Goal: Navigation & Orientation: Find specific page/section

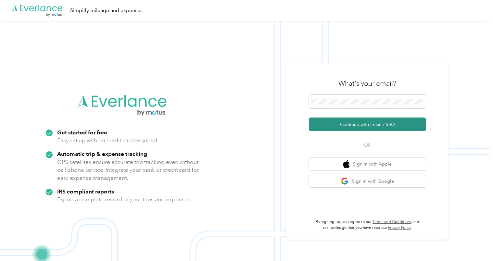
click at [357, 126] on button "Continue with Email / SSO" at bounding box center [367, 125] width 117 height 14
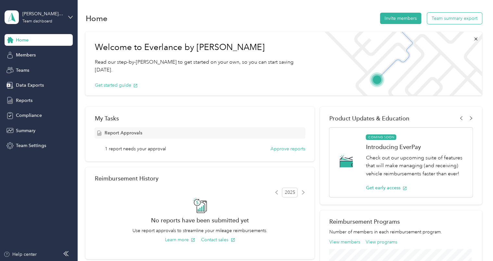
click at [460, 21] on button "Team summary export" at bounding box center [454, 18] width 55 height 11
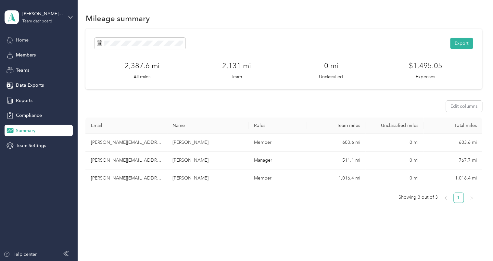
click at [25, 42] on span "Home" at bounding box center [22, 40] width 13 height 7
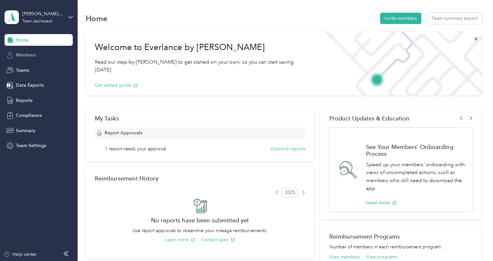
click at [20, 54] on span "Members" at bounding box center [26, 55] width 20 height 7
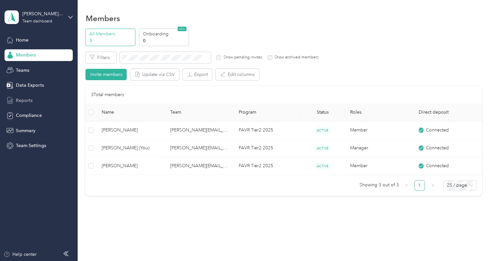
click at [29, 99] on span "Reports" at bounding box center [24, 100] width 17 height 7
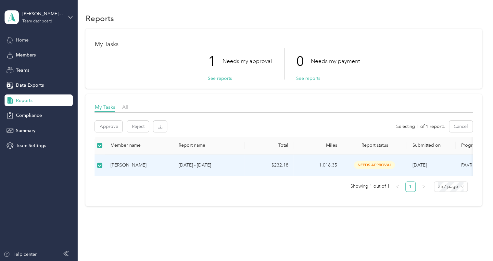
click at [25, 38] on span "Home" at bounding box center [22, 40] width 13 height 7
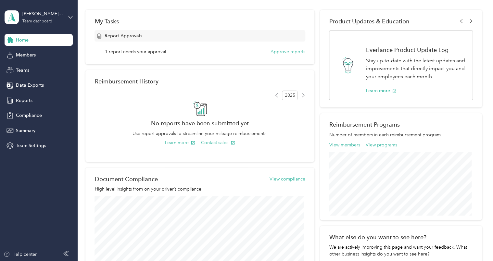
scroll to position [96, 0]
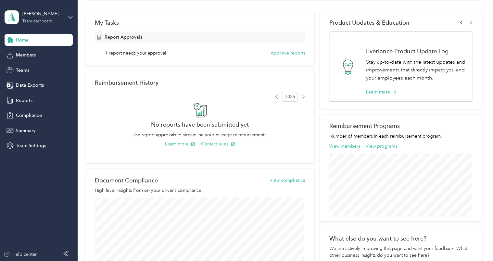
click at [69, 13] on div "[PERSON_NAME][EMAIL_ADDRESS][PERSON_NAME][DOMAIN_NAME] Team dashboard" at bounding box center [39, 17] width 68 height 23
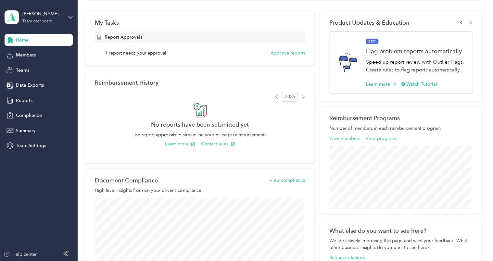
click at [35, 66] on div "Personal dashboard" at bounding box center [30, 66] width 41 height 7
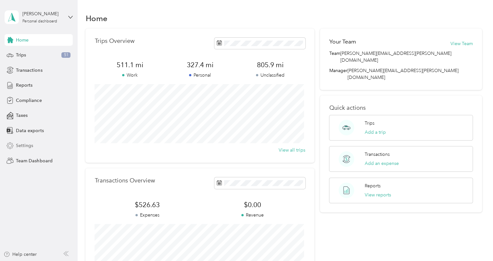
click at [20, 147] on span "Settings" at bounding box center [24, 145] width 17 height 7
